Goal: Answer question/provide support

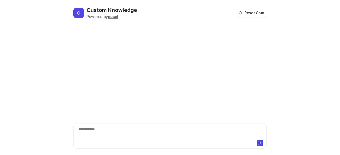
click at [134, 130] on div "**********" at bounding box center [170, 133] width 191 height 12
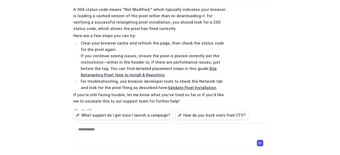
scroll to position [52, 0]
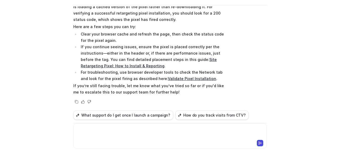
click at [158, 136] on div at bounding box center [170, 133] width 191 height 12
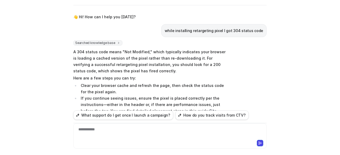
scroll to position [95, 0]
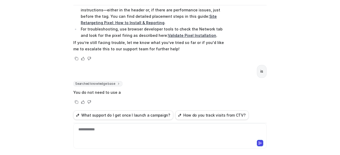
click at [112, 84] on span "Searched knowledge base" at bounding box center [97, 83] width 49 height 5
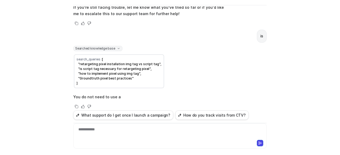
scroll to position [135, 0]
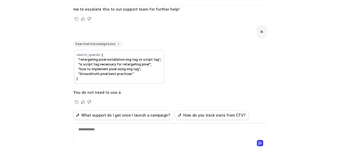
click at [121, 131] on div "**********" at bounding box center [170, 133] width 191 height 12
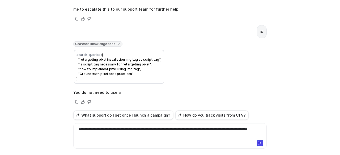
click at [76, 130] on div "**********" at bounding box center [170, 133] width 191 height 12
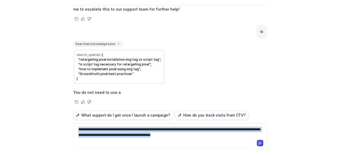
copy div "**********"
click at [258, 142] on icon at bounding box center [260, 144] width 4 height 4
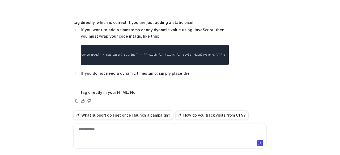
scroll to position [0, 0]
drag, startPoint x: 98, startPoint y: 57, endPoint x: 82, endPoint y: 45, distance: 20.1
click at [82, 45] on pre "<script> document.write('<img src="[URL][DOMAIN_NAME]' + new Date().getTime() +…" at bounding box center [155, 55] width 148 height 20
copy code "<script> document.write('<img src="[URL][DOMAIN_NAME]' + new Date().getTime() +…"
click at [124, 129] on div at bounding box center [170, 133] width 191 height 12
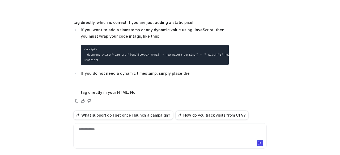
drag, startPoint x: 101, startPoint y: 58, endPoint x: 80, endPoint y: 45, distance: 23.7
click at [81, 45] on pre "<script> document.write('<img src="[URL][DOMAIN_NAME]' + new Date().getTime() +…" at bounding box center [155, 55] width 148 height 20
copy code "<script> document.write('<img src="[URL][DOMAIN_NAME]' + new Date().getTime() +…"
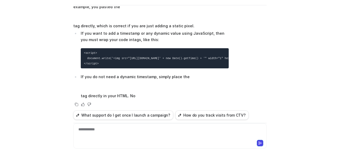
scroll to position [277, 0]
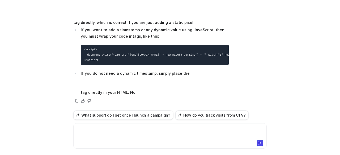
click at [141, 128] on div at bounding box center [170, 133] width 191 height 12
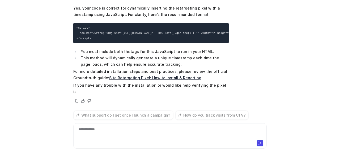
scroll to position [537, 0]
